Goal: Task Accomplishment & Management: Manage account settings

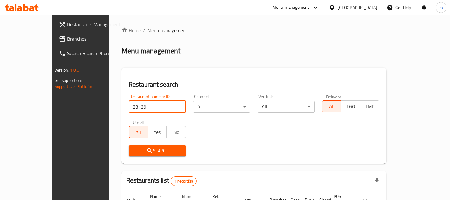
scroll to position [56, 0]
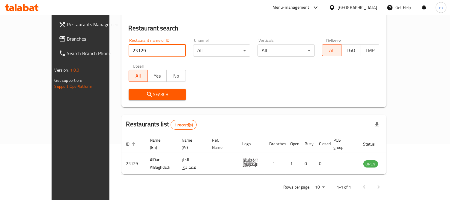
drag, startPoint x: 368, startPoint y: 10, endPoint x: 347, endPoint y: 80, distance: 73.2
click at [363, 13] on div "Oman" at bounding box center [353, 7] width 58 height 14
click at [373, 8] on div "Oman" at bounding box center [358, 7] width 40 height 7
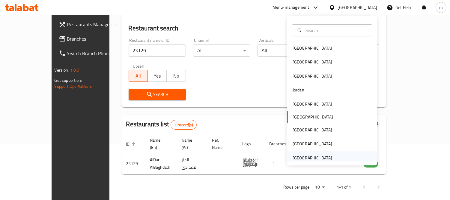
click at [309, 155] on div "[GEOGRAPHIC_DATA]" at bounding box center [313, 157] width 40 height 7
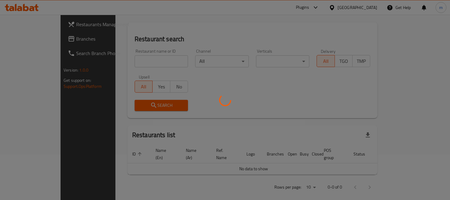
scroll to position [56, 0]
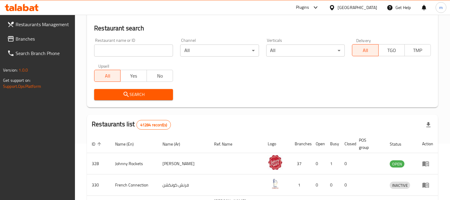
click at [32, 40] on span "Branches" at bounding box center [43, 38] width 55 height 7
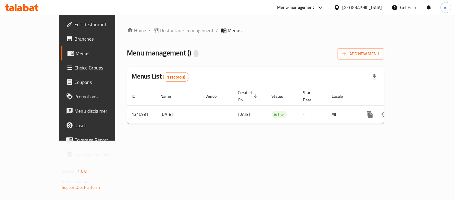
click at [137, 35] on div "Home / Restaurants management / Menus Menu management ( ) Add New Menu Menus Li…" at bounding box center [255, 78] width 257 height 102
click at [141, 17] on div "Home / Restaurants management / Menus Menu management ( ) Add New Menu Menus Li…" at bounding box center [255, 78] width 281 height 126
click at [161, 29] on span "Restaurants management" at bounding box center [187, 30] width 53 height 7
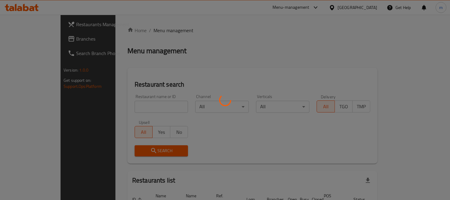
click at [145, 107] on div at bounding box center [225, 100] width 450 height 200
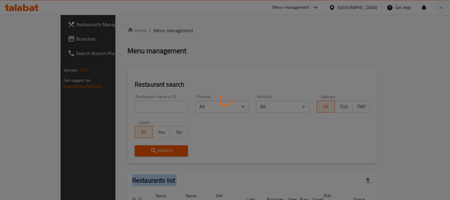
click at [145, 107] on div at bounding box center [225, 100] width 450 height 200
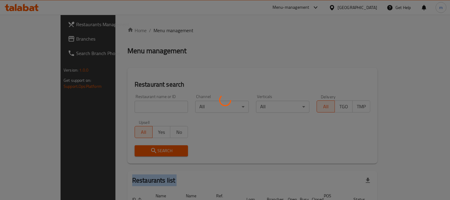
click at [145, 107] on div at bounding box center [225, 100] width 450 height 200
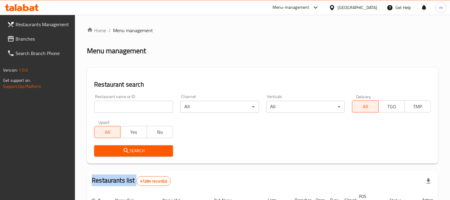
click at [145, 107] on input "search" at bounding box center [133, 107] width 79 height 12
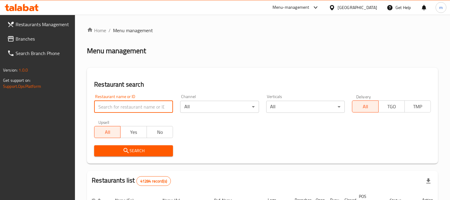
paste input "705695"
type input "705695"
click button "Search" at bounding box center [133, 150] width 79 height 11
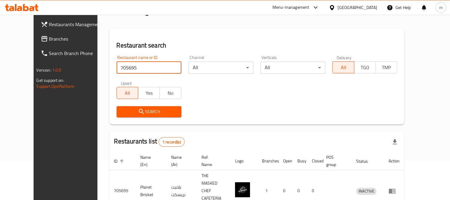
scroll to position [63, 0]
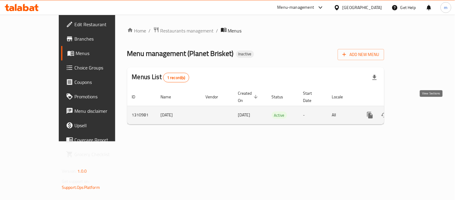
click at [417, 111] on icon "enhanced table" at bounding box center [413, 114] width 7 height 7
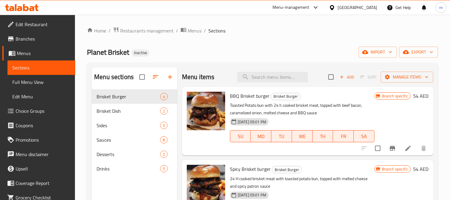
click at [32, 112] on span "Choice Groups" at bounding box center [43, 110] width 55 height 7
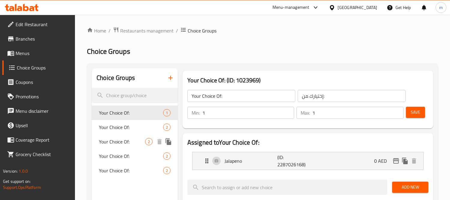
click at [128, 143] on span "Your Choice Of:" at bounding box center [122, 141] width 46 height 7
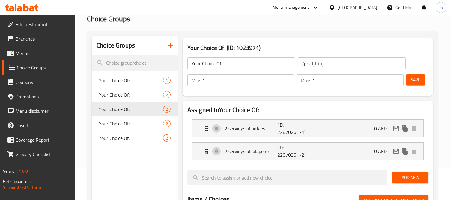
scroll to position [33, 0]
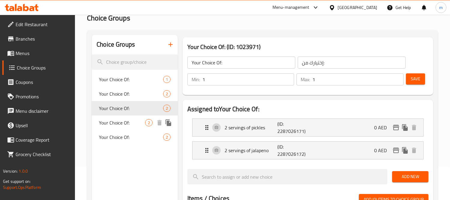
click at [118, 122] on span "Your Choice Of:" at bounding box center [122, 122] width 46 height 7
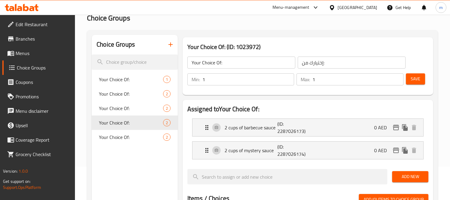
click at [364, 7] on div "[GEOGRAPHIC_DATA]" at bounding box center [358, 7] width 40 height 7
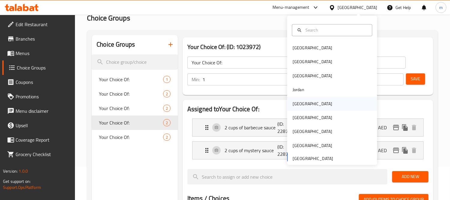
click at [293, 104] on div "Kuwait" at bounding box center [313, 103] width 40 height 7
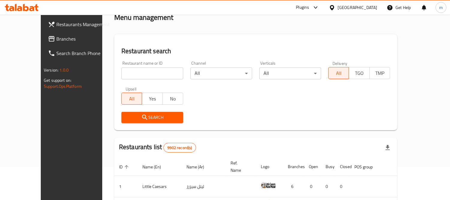
drag, startPoint x: 23, startPoint y: 40, endPoint x: 29, endPoint y: 46, distance: 8.7
click at [56, 40] on span "Branches" at bounding box center [83, 38] width 55 height 7
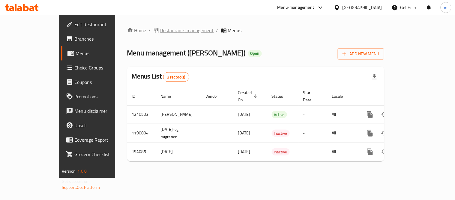
click at [161, 32] on span "Restaurants management" at bounding box center [187, 30] width 53 height 7
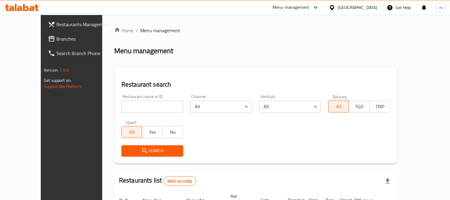
click at [137, 105] on input "search" at bounding box center [153, 107] width 62 height 12
paste input "621183"
type input "621183"
click button "Search" at bounding box center [153, 150] width 62 height 11
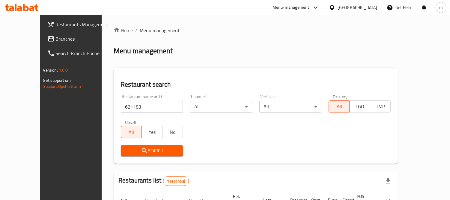
scroll to position [56, 0]
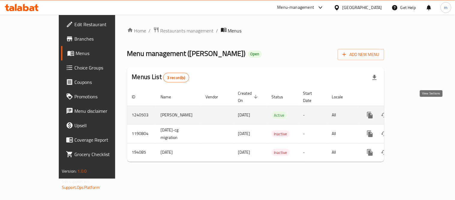
click at [417, 111] on icon "enhanced table" at bounding box center [413, 114] width 7 height 7
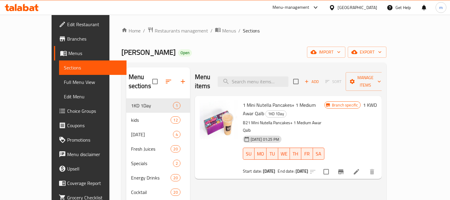
click at [67, 107] on span "Choice Groups" at bounding box center [94, 110] width 55 height 7
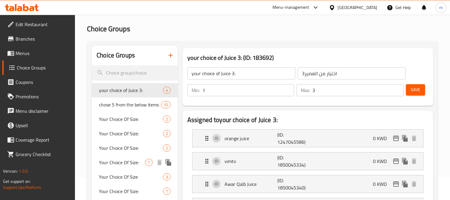
scroll to position [33, 0]
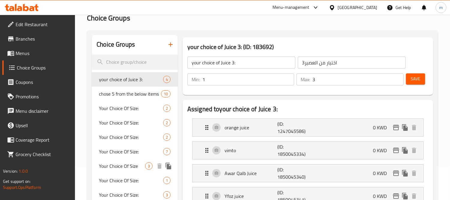
click at [129, 166] on span "Your Choice Of Size" at bounding box center [122, 165] width 46 height 7
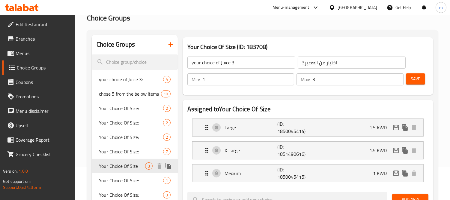
type input "Your Choice Of Size"
type input "اختيارك من الحجم"
type input "1"
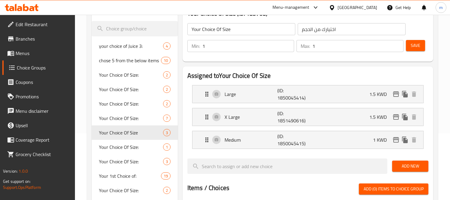
click at [371, 6] on div "Kuwait" at bounding box center [358, 7] width 40 height 7
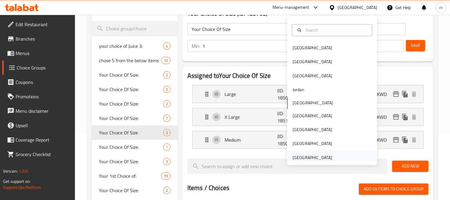
click at [305, 158] on div "[GEOGRAPHIC_DATA]" at bounding box center [313, 157] width 40 height 7
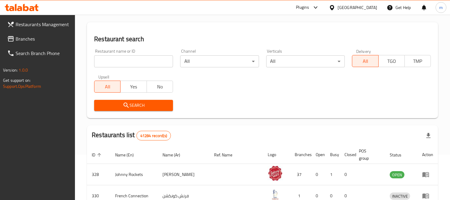
scroll to position [67, 0]
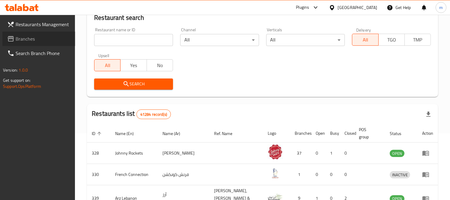
click at [15, 43] on link "Branches" at bounding box center [38, 39] width 73 height 14
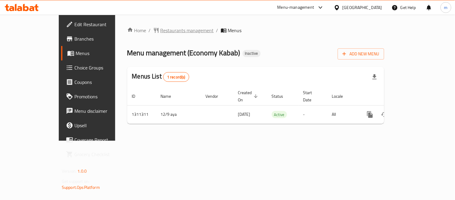
click at [161, 29] on span "Restaurants management" at bounding box center [187, 30] width 53 height 7
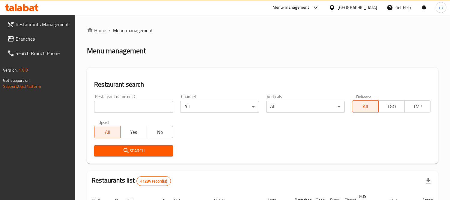
click at [135, 106] on input "search" at bounding box center [133, 107] width 79 height 12
paste input "705781"
type input "705781"
click button "Search" at bounding box center [133, 150] width 79 height 11
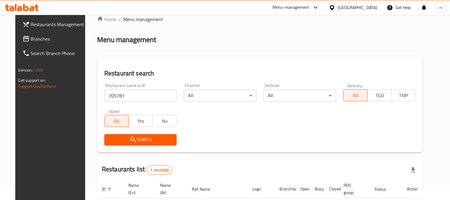
scroll to position [63, 0]
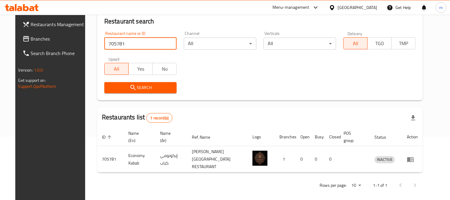
click at [31, 39] on span "Branches" at bounding box center [58, 38] width 55 height 7
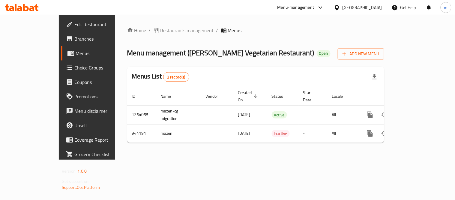
click at [150, 35] on div "Home / Restaurants management / Menus Menu management ( [GEOGRAPHIC_DATA] Veget…" at bounding box center [255, 87] width 257 height 121
click at [161, 31] on span "Restaurants management" at bounding box center [187, 30] width 53 height 7
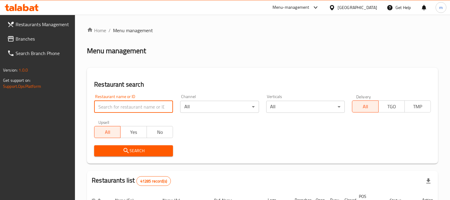
click at [134, 107] on input "search" at bounding box center [133, 107] width 79 height 12
paste input "659218"
type input "659218"
click button "Search" at bounding box center [133, 150] width 79 height 11
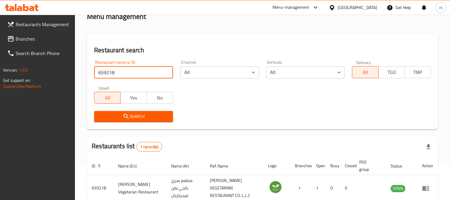
scroll to position [68, 0]
